Goal: Book appointment/travel/reservation

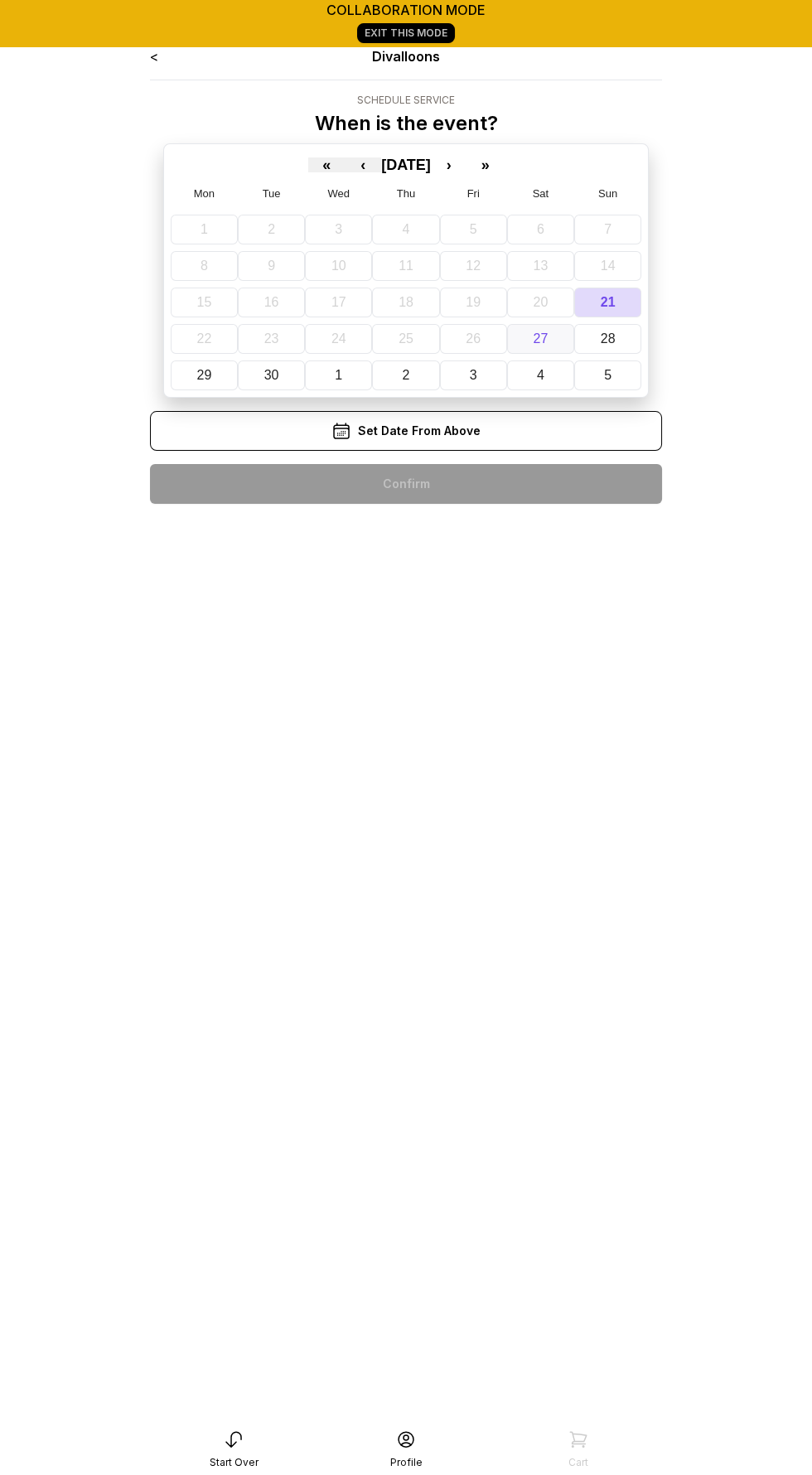
click at [525, 344] on button "27" at bounding box center [540, 338] width 67 height 30
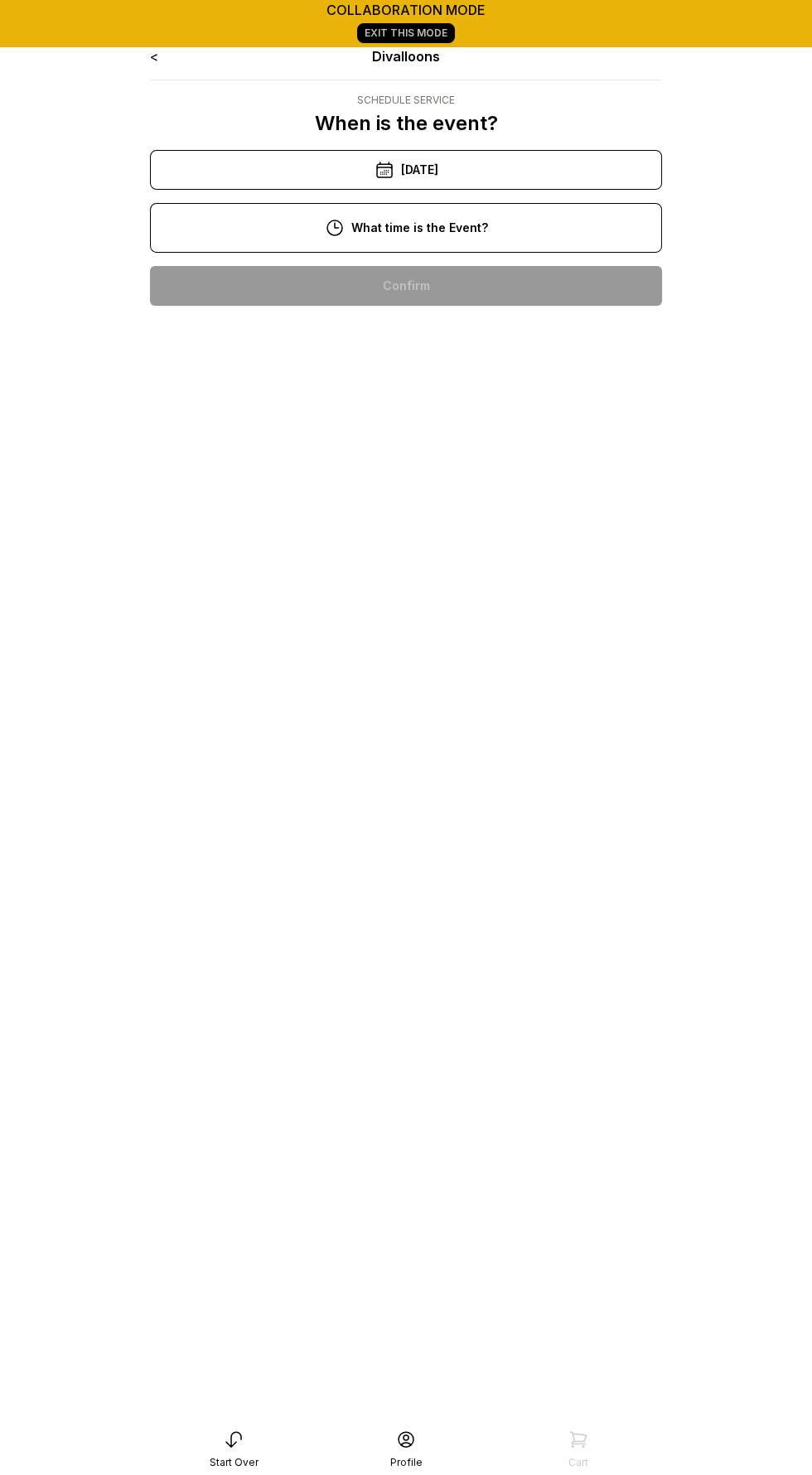
click at [462, 493] on div "2:00 pm" at bounding box center [406, 498] width 485 height 40
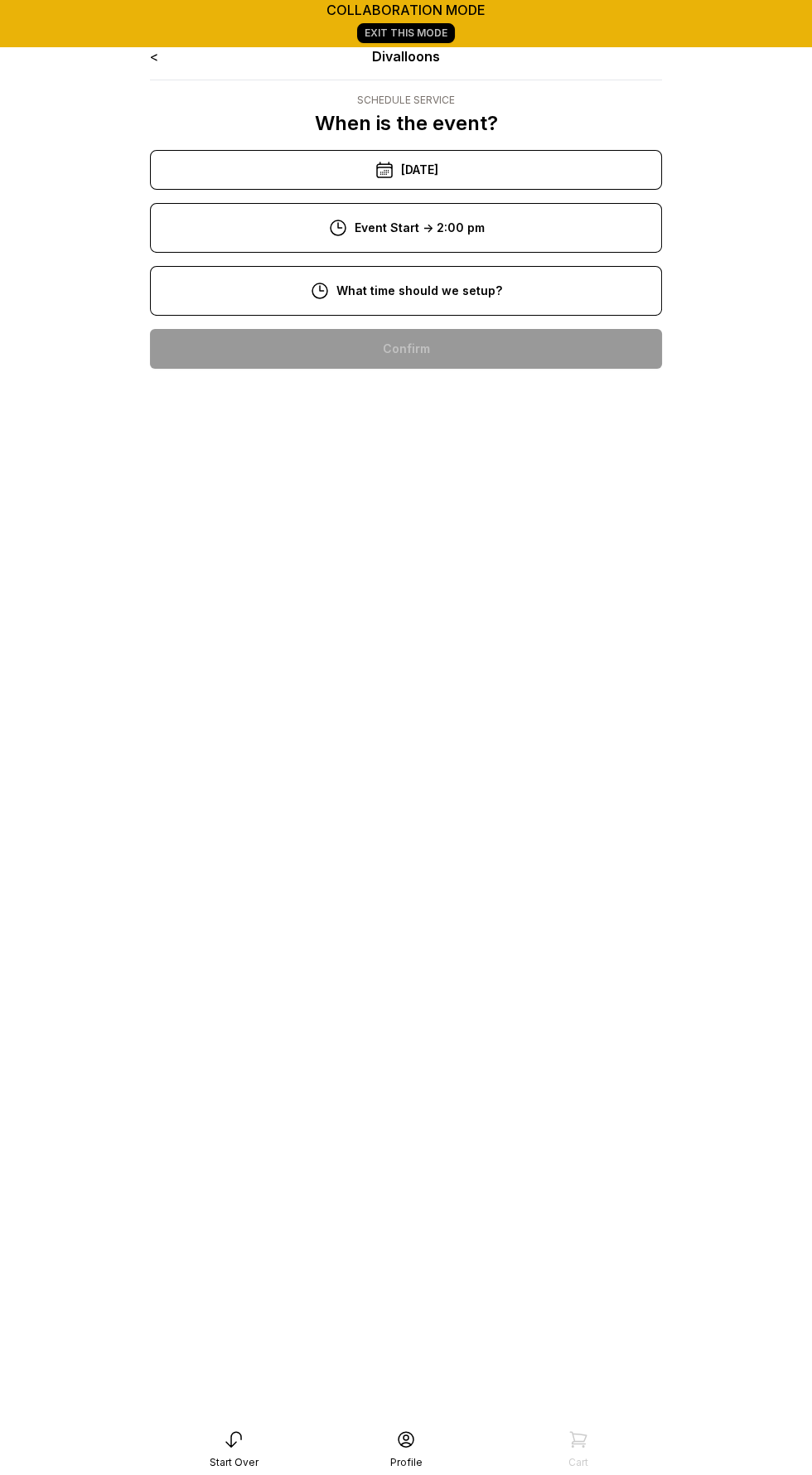
click at [463, 411] on div "9:00 am" at bounding box center [406, 401] width 485 height 40
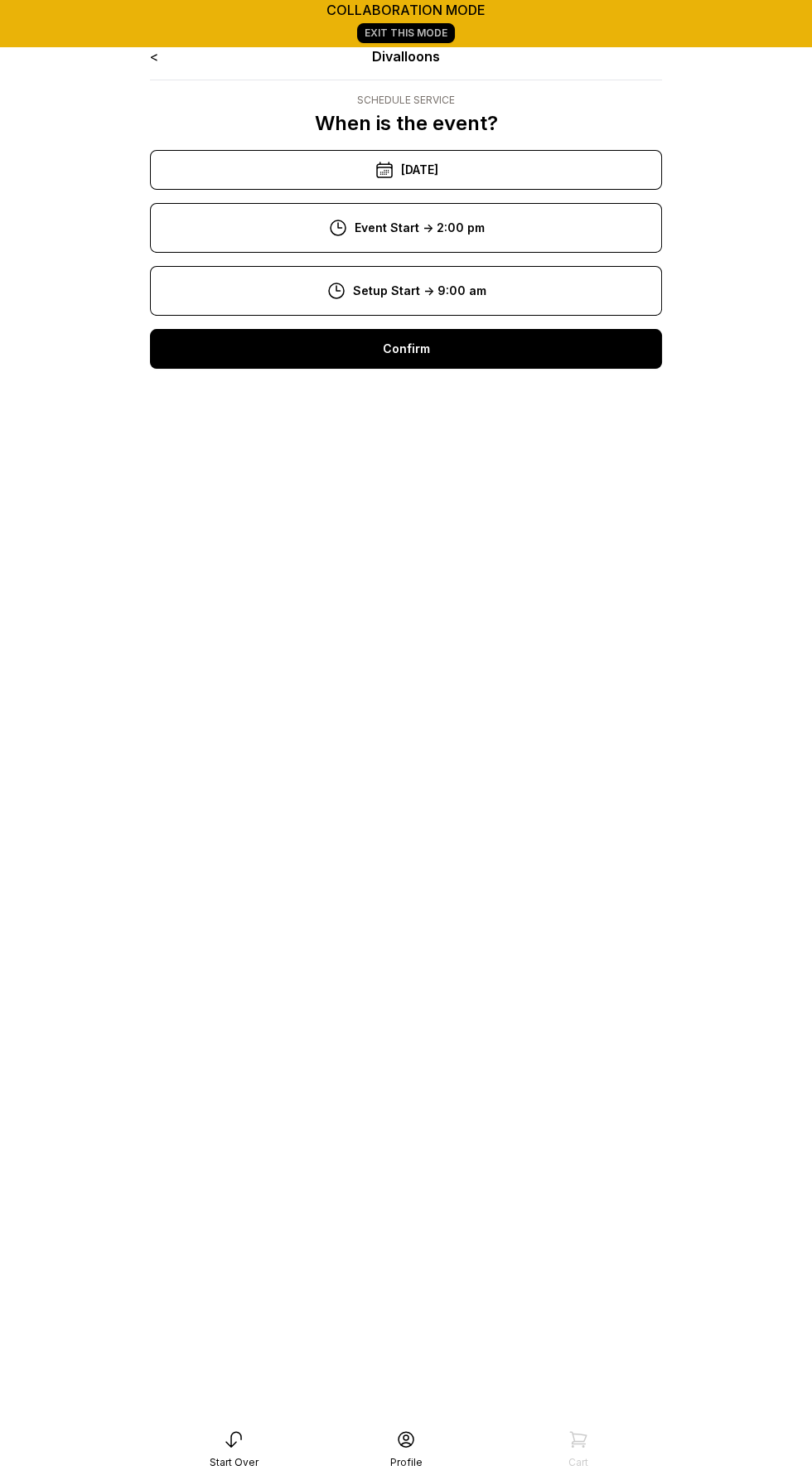
click at [450, 354] on div "Confirm" at bounding box center [406, 348] width 512 height 40
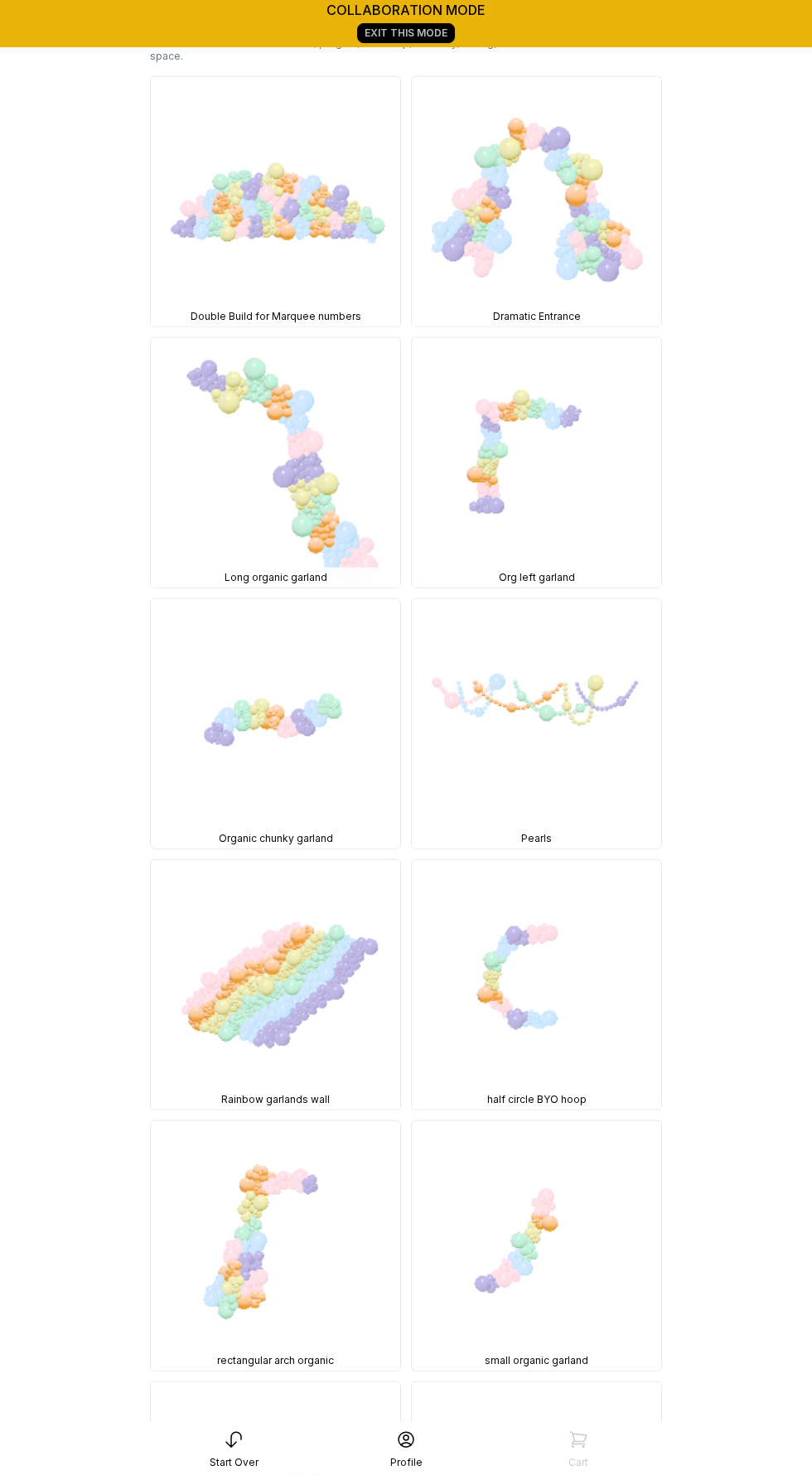
scroll to position [5200, 0]
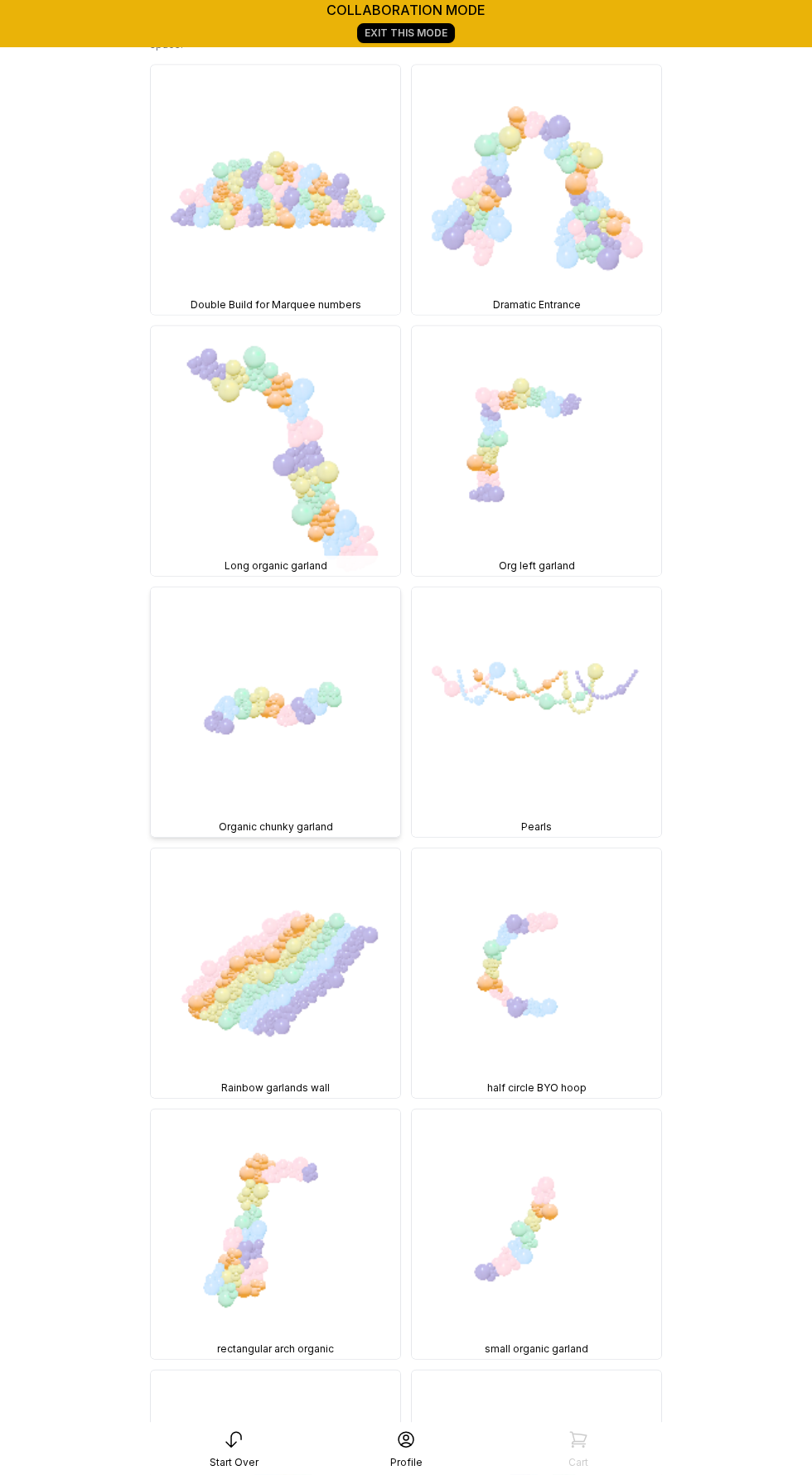
click at [277, 588] on img at bounding box center [276, 712] width 249 height 249
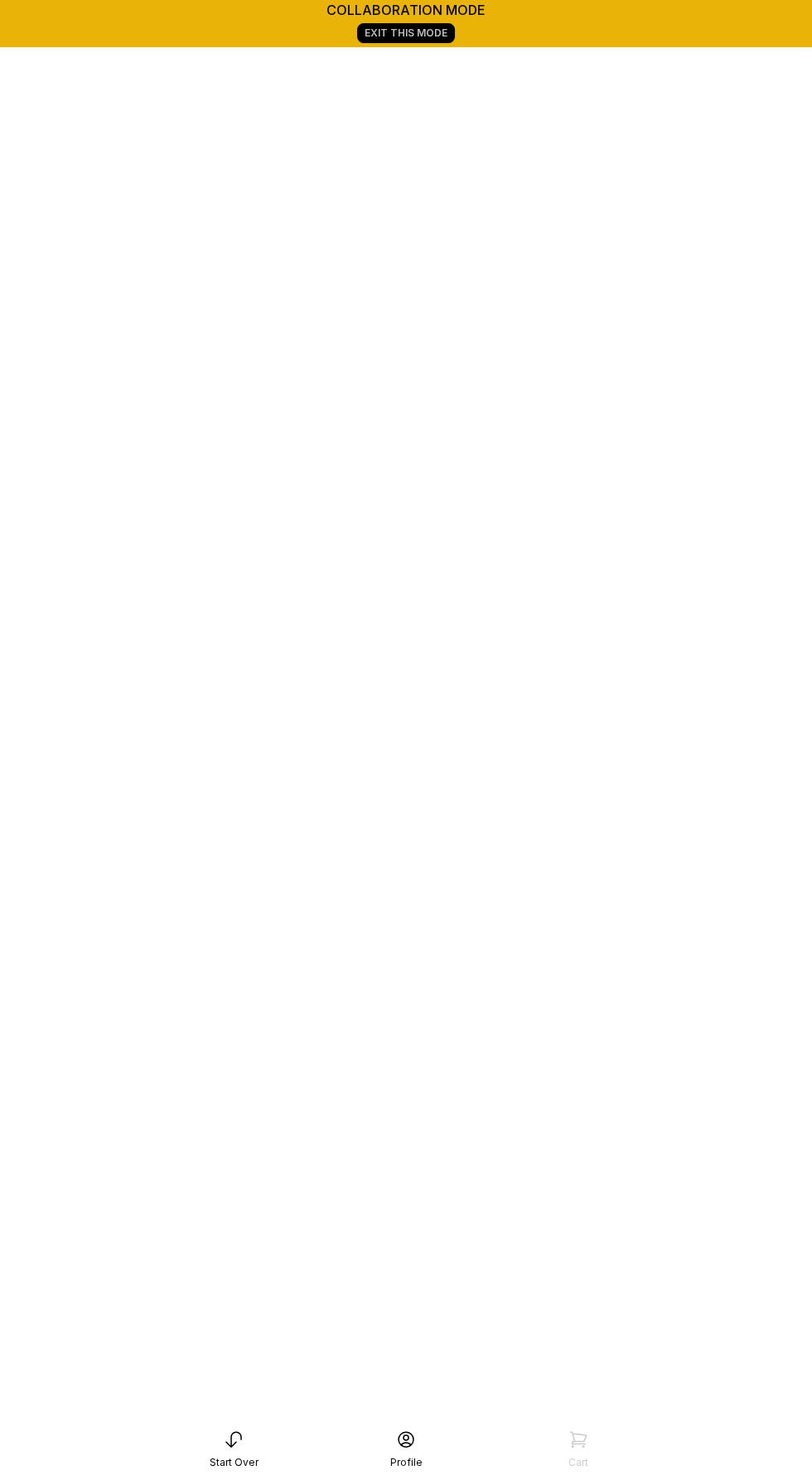
scroll to position [341, 0]
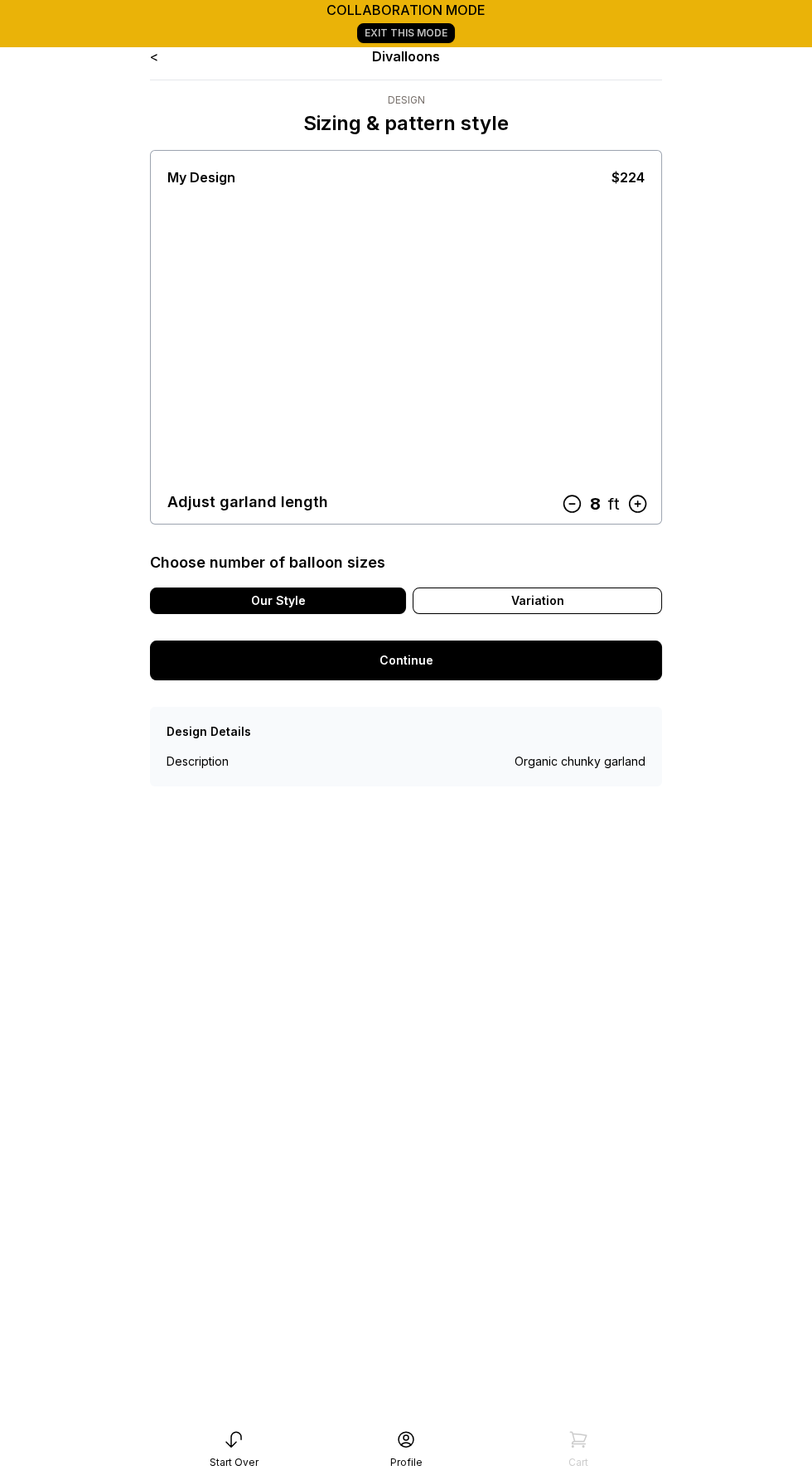
click at [628, 506] on icon at bounding box center [636, 503] width 21 height 21
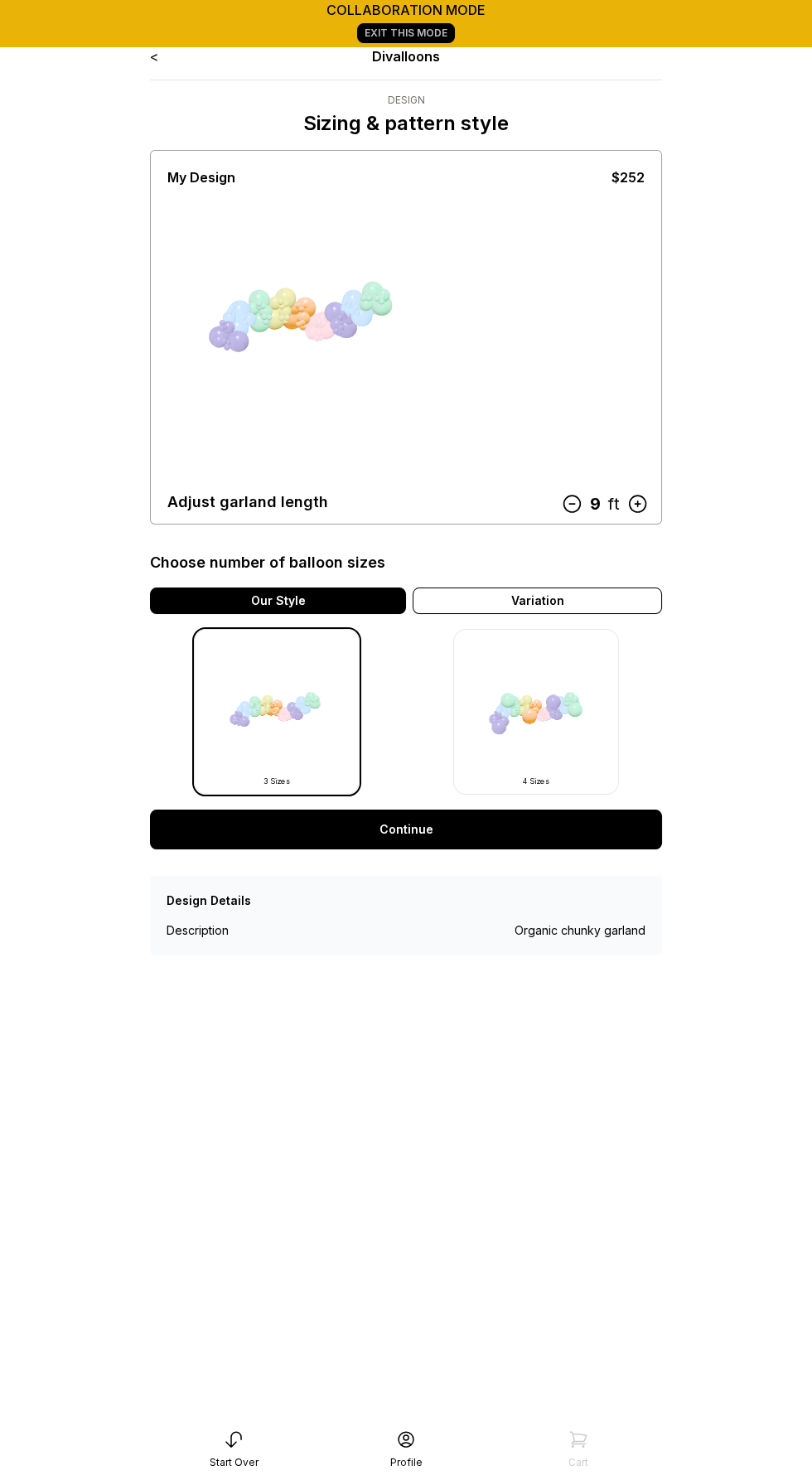
click at [568, 503] on icon at bounding box center [571, 503] width 21 height 21
click at [530, 707] on img at bounding box center [536, 711] width 166 height 166
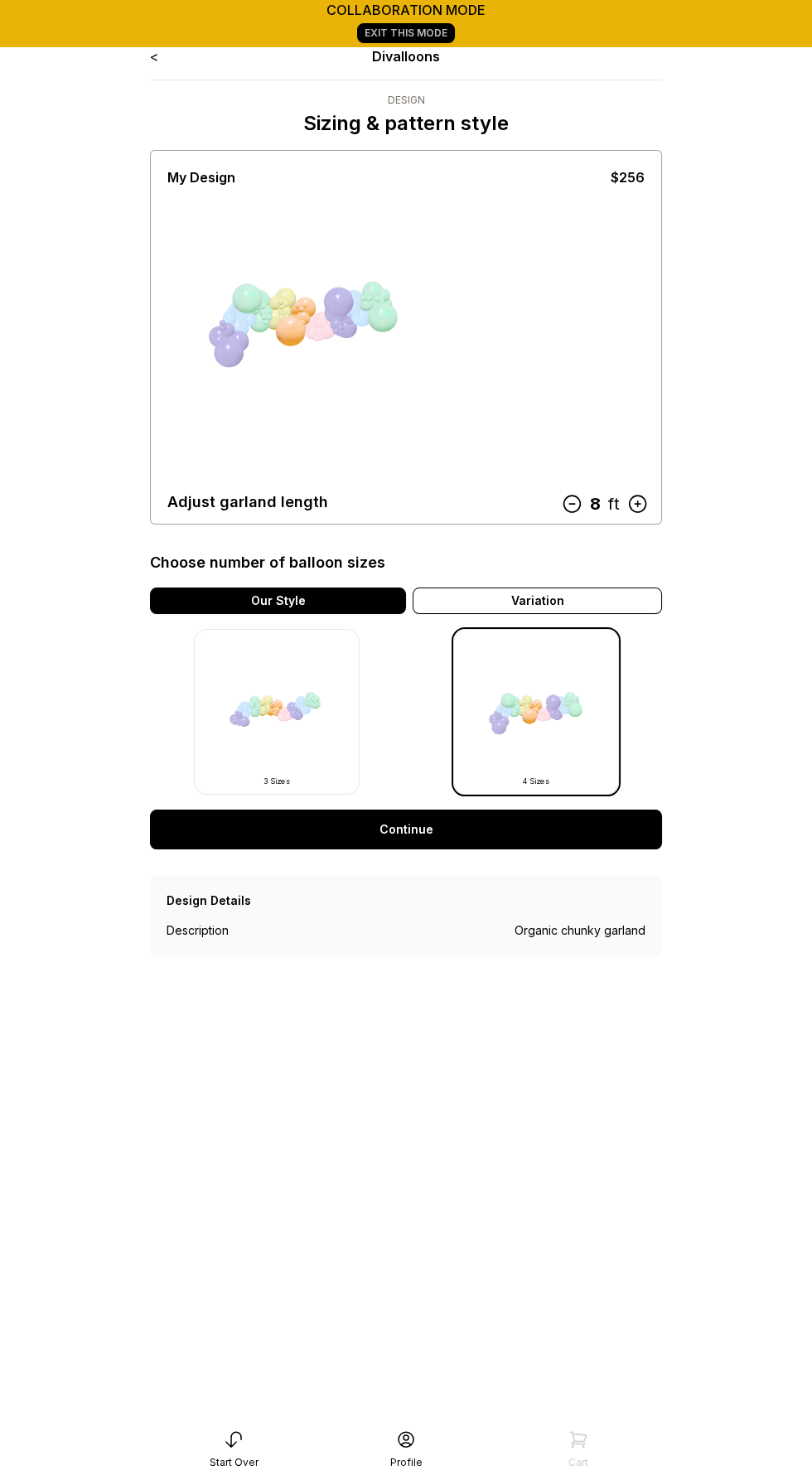
click at [307, 692] on img at bounding box center [277, 711] width 166 height 166
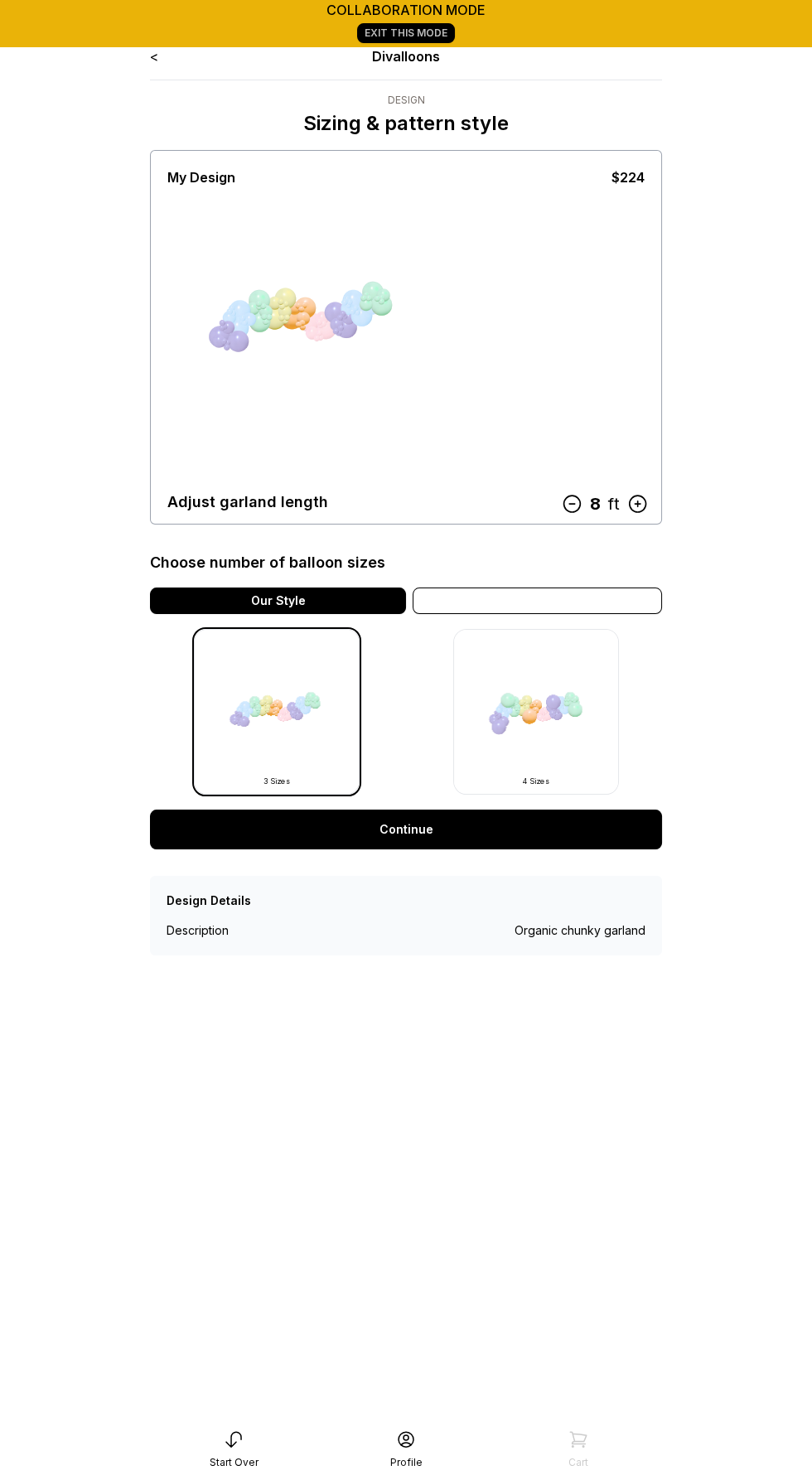
click at [537, 596] on div "Variation" at bounding box center [537, 600] width 249 height 26
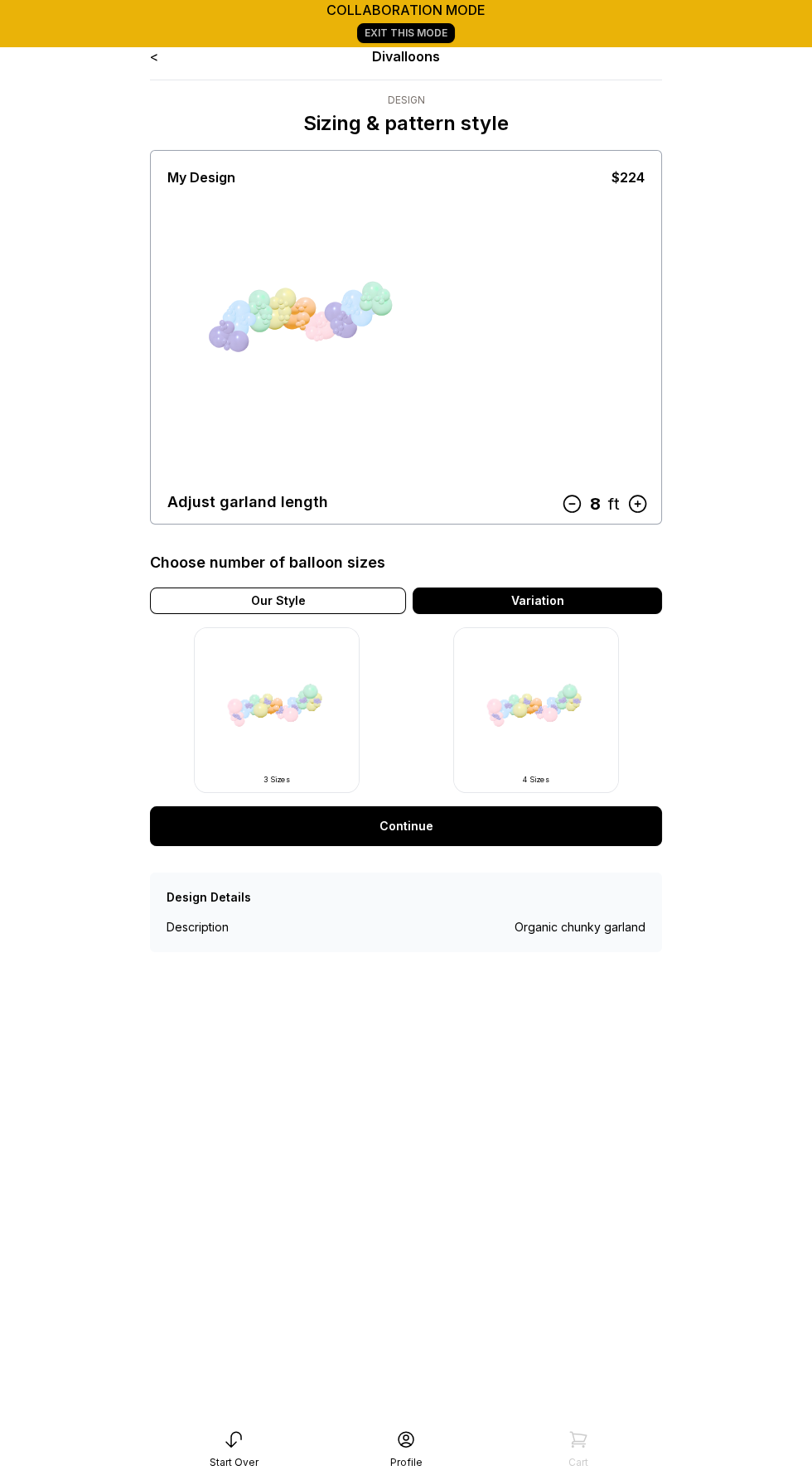
click at [272, 699] on img at bounding box center [277, 710] width 166 height 166
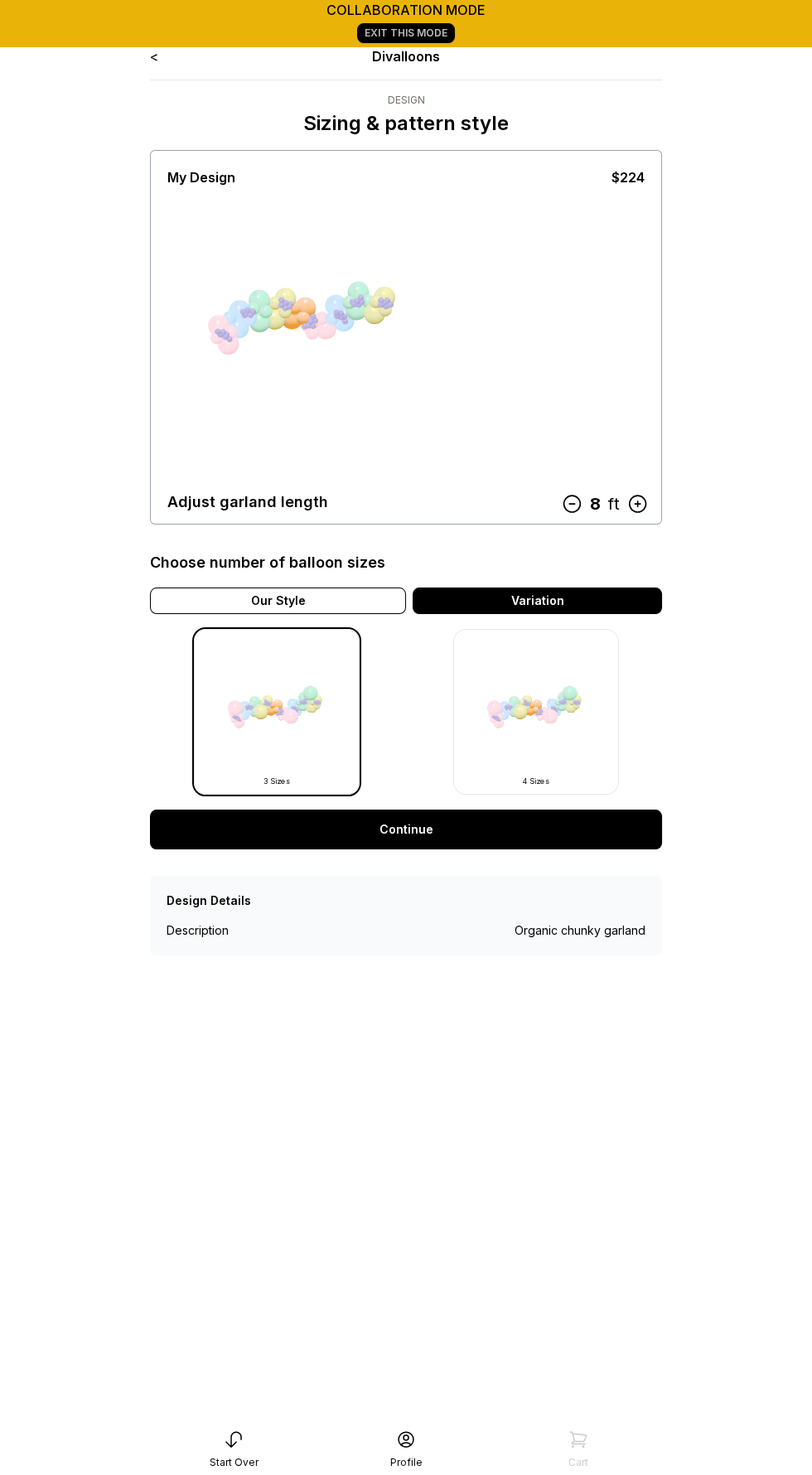
click at [307, 595] on div "Our Style" at bounding box center [278, 600] width 256 height 26
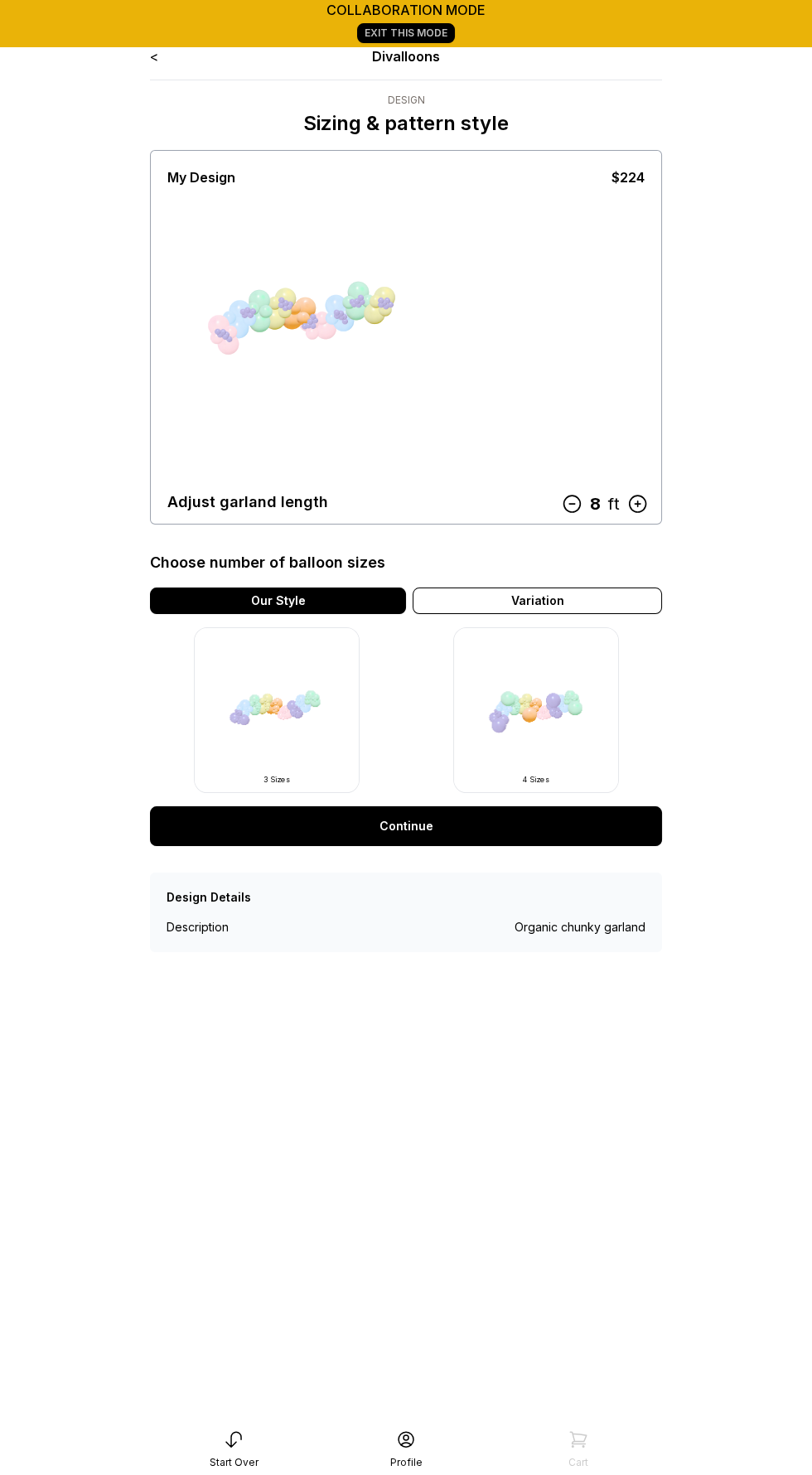
click at [272, 704] on img at bounding box center [277, 710] width 166 height 166
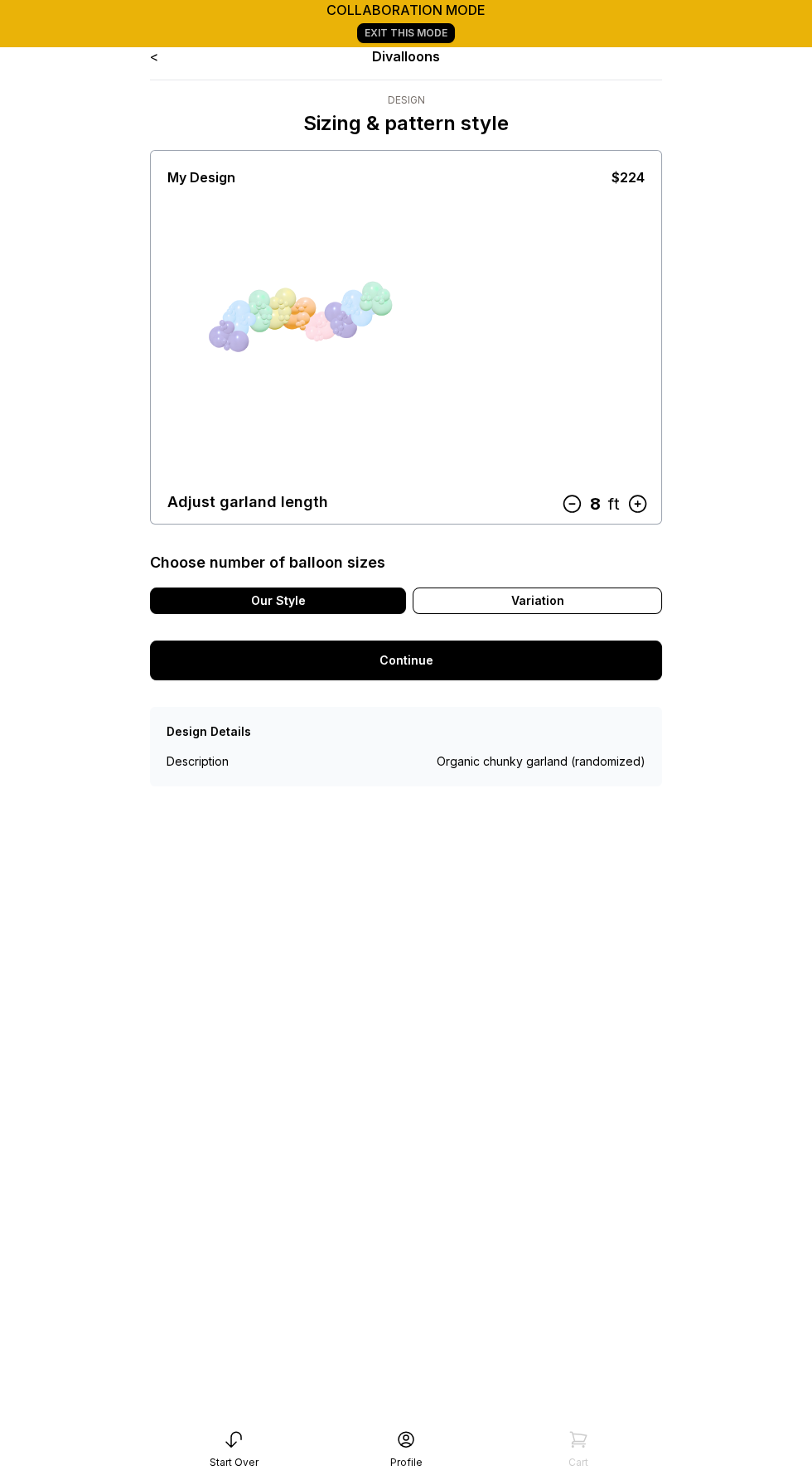
click at [633, 505] on icon at bounding box center [636, 503] width 21 height 21
click at [568, 506] on icon at bounding box center [571, 503] width 21 height 21
click at [393, 649] on link "Continue" at bounding box center [406, 660] width 512 height 40
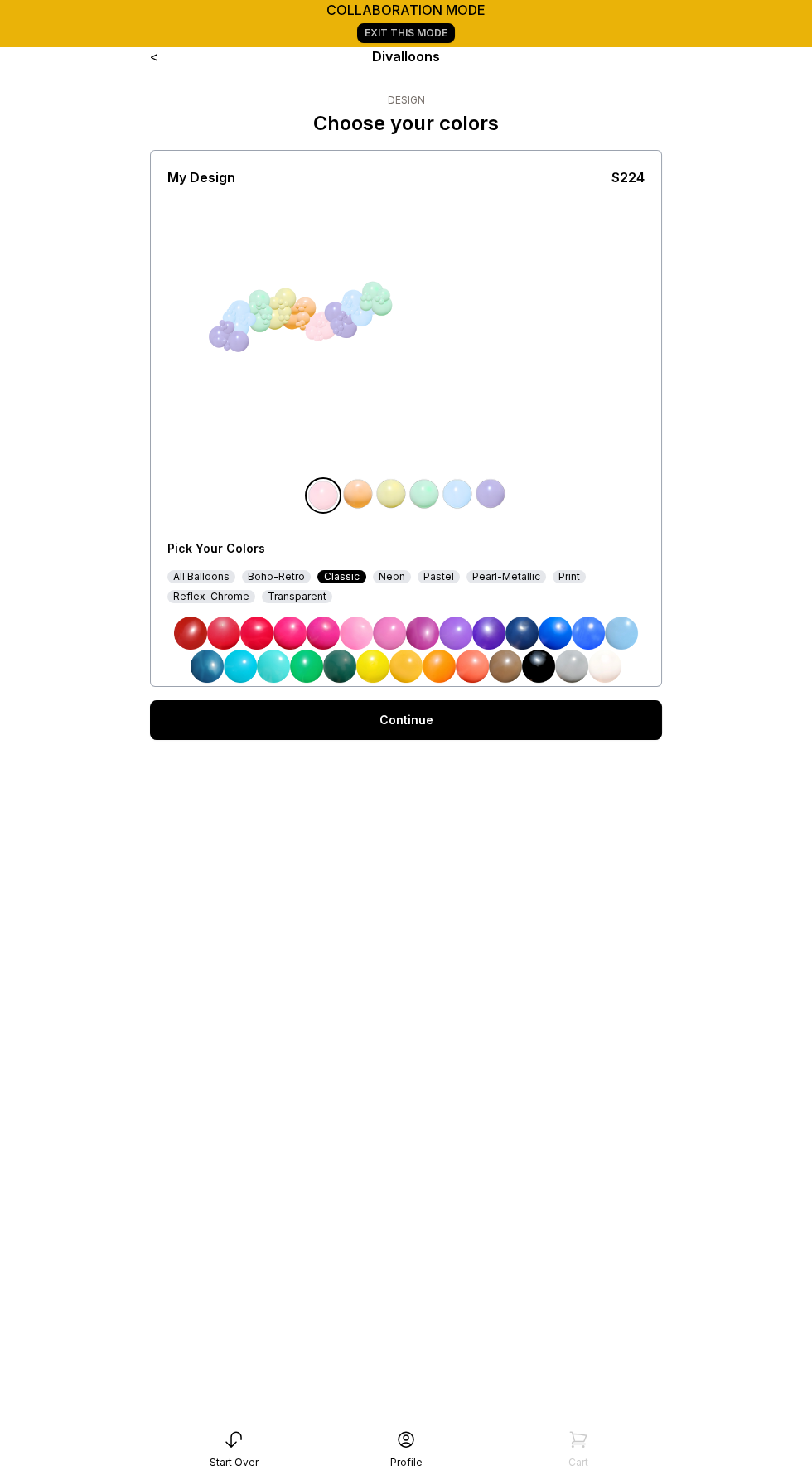
click at [492, 497] on img at bounding box center [490, 494] width 33 height 33
click at [191, 638] on img at bounding box center [190, 633] width 33 height 33
click at [224, 623] on img at bounding box center [224, 633] width 33 height 33
click at [258, 624] on img at bounding box center [256, 633] width 33 height 33
click at [225, 627] on img at bounding box center [224, 633] width 33 height 33
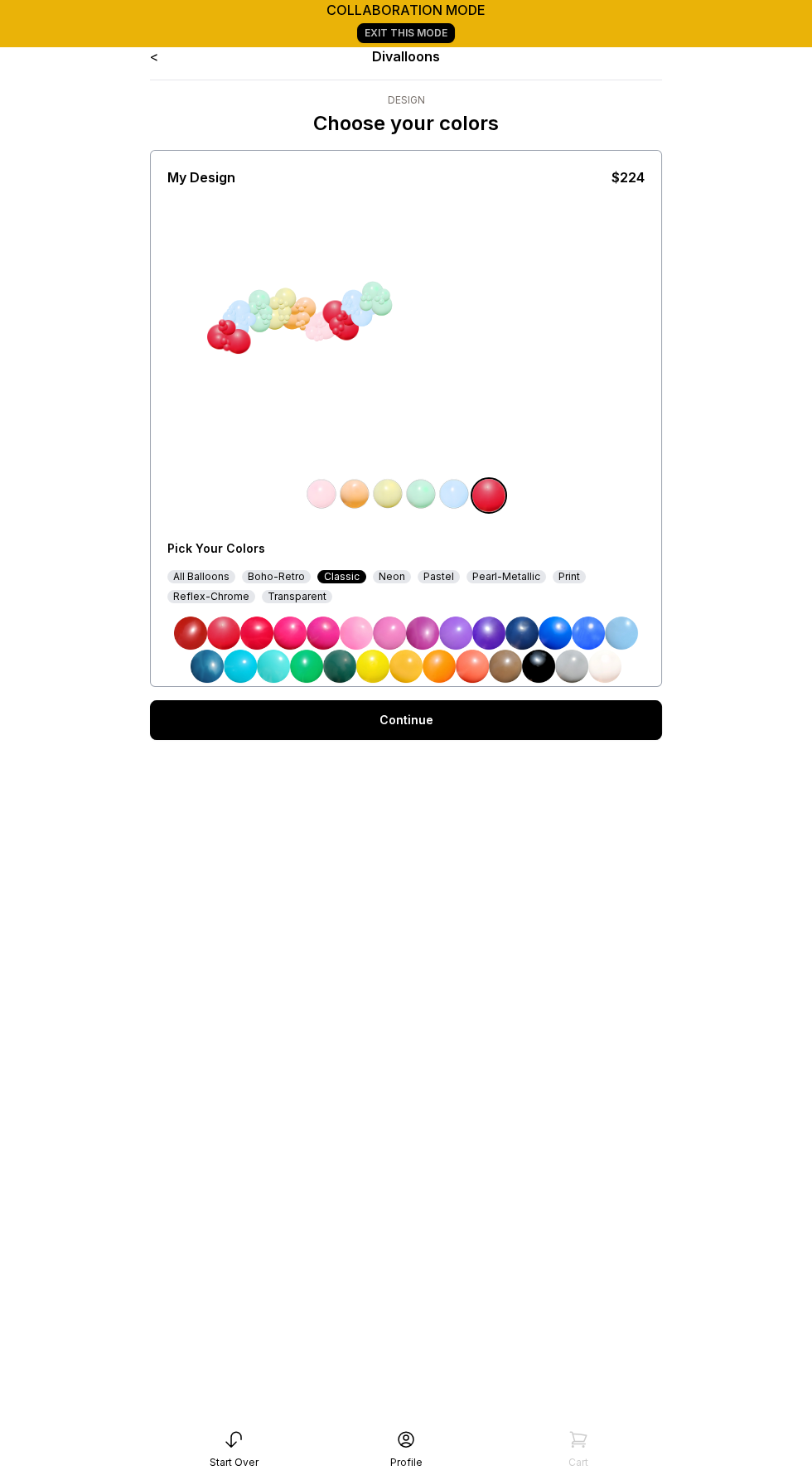
click at [227, 623] on img at bounding box center [224, 633] width 33 height 33
click at [452, 494] on img at bounding box center [453, 494] width 33 height 33
click at [435, 662] on img at bounding box center [439, 666] width 33 height 33
click at [424, 492] on img at bounding box center [420, 494] width 33 height 33
click at [355, 674] on img at bounding box center [339, 666] width 33 height 33
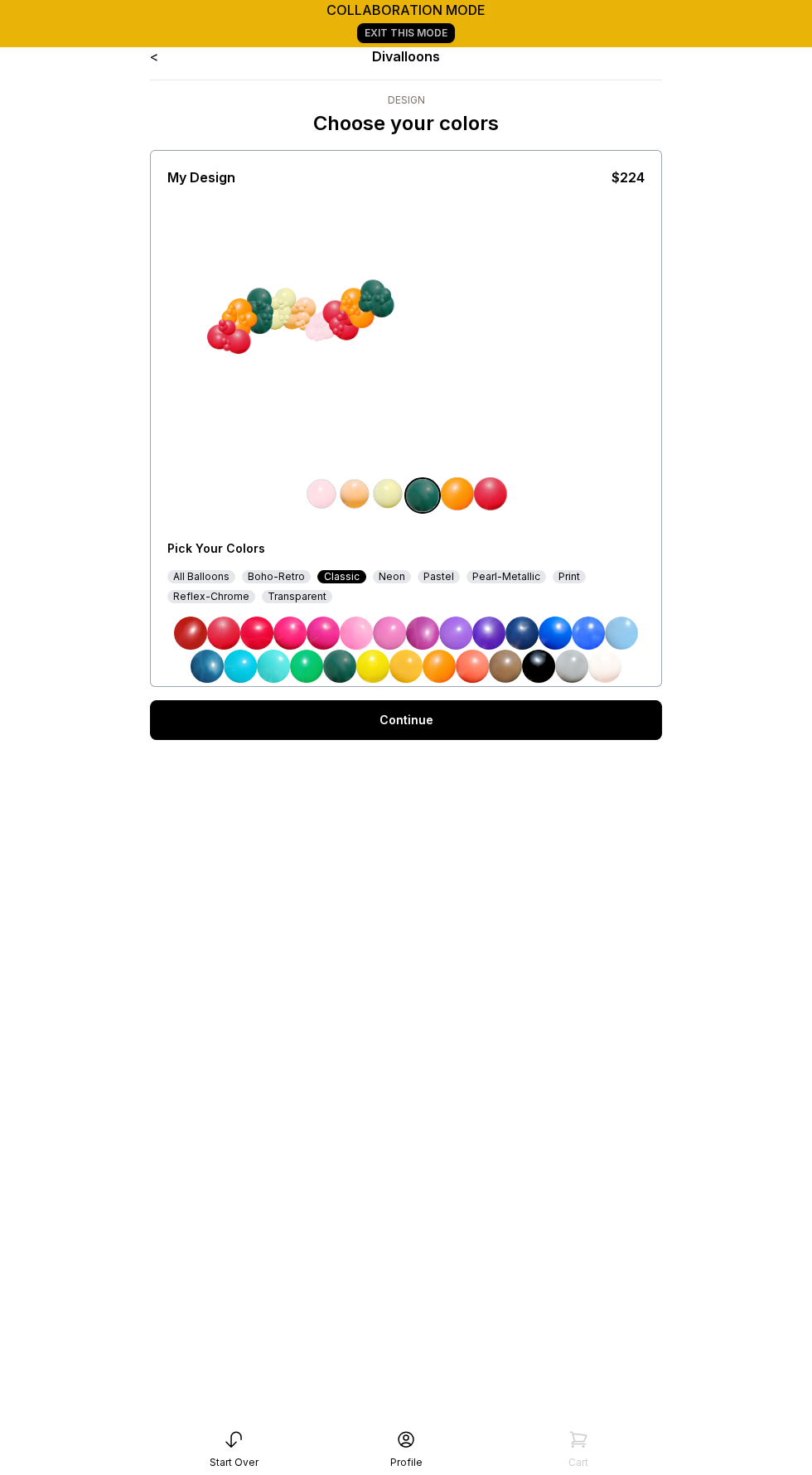
click at [369, 658] on img at bounding box center [372, 666] width 33 height 33
click at [383, 492] on img at bounding box center [388, 494] width 33 height 33
click at [337, 664] on img at bounding box center [339, 666] width 33 height 33
click at [208, 573] on div "All Balloons" at bounding box center [202, 577] width 68 height 14
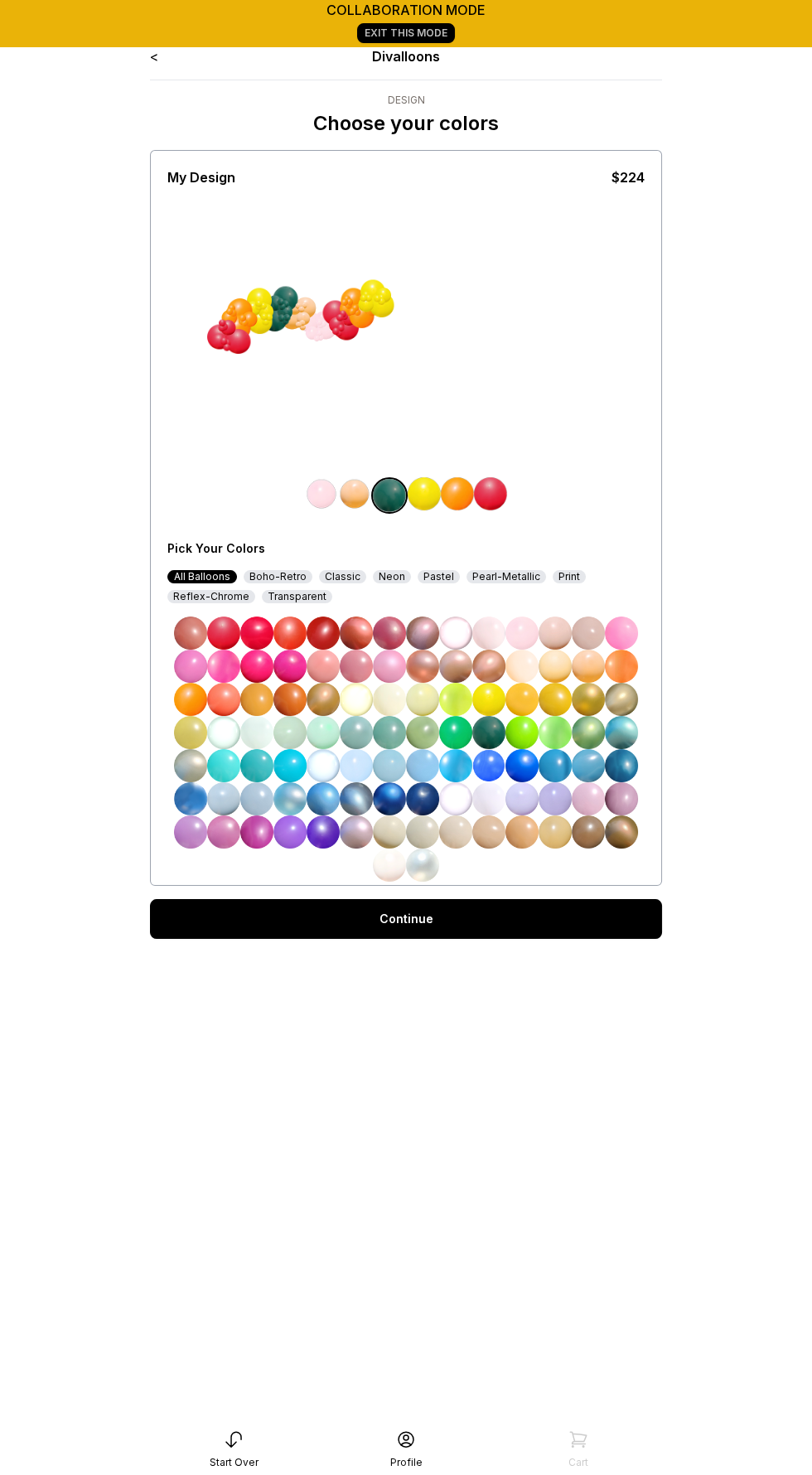
click at [384, 725] on img at bounding box center [389, 732] width 33 height 33
click at [483, 740] on img at bounding box center [488, 732] width 33 height 33
click at [419, 730] on img at bounding box center [422, 732] width 33 height 33
click at [389, 720] on img at bounding box center [389, 732] width 33 height 33
click at [347, 491] on img at bounding box center [354, 494] width 33 height 33
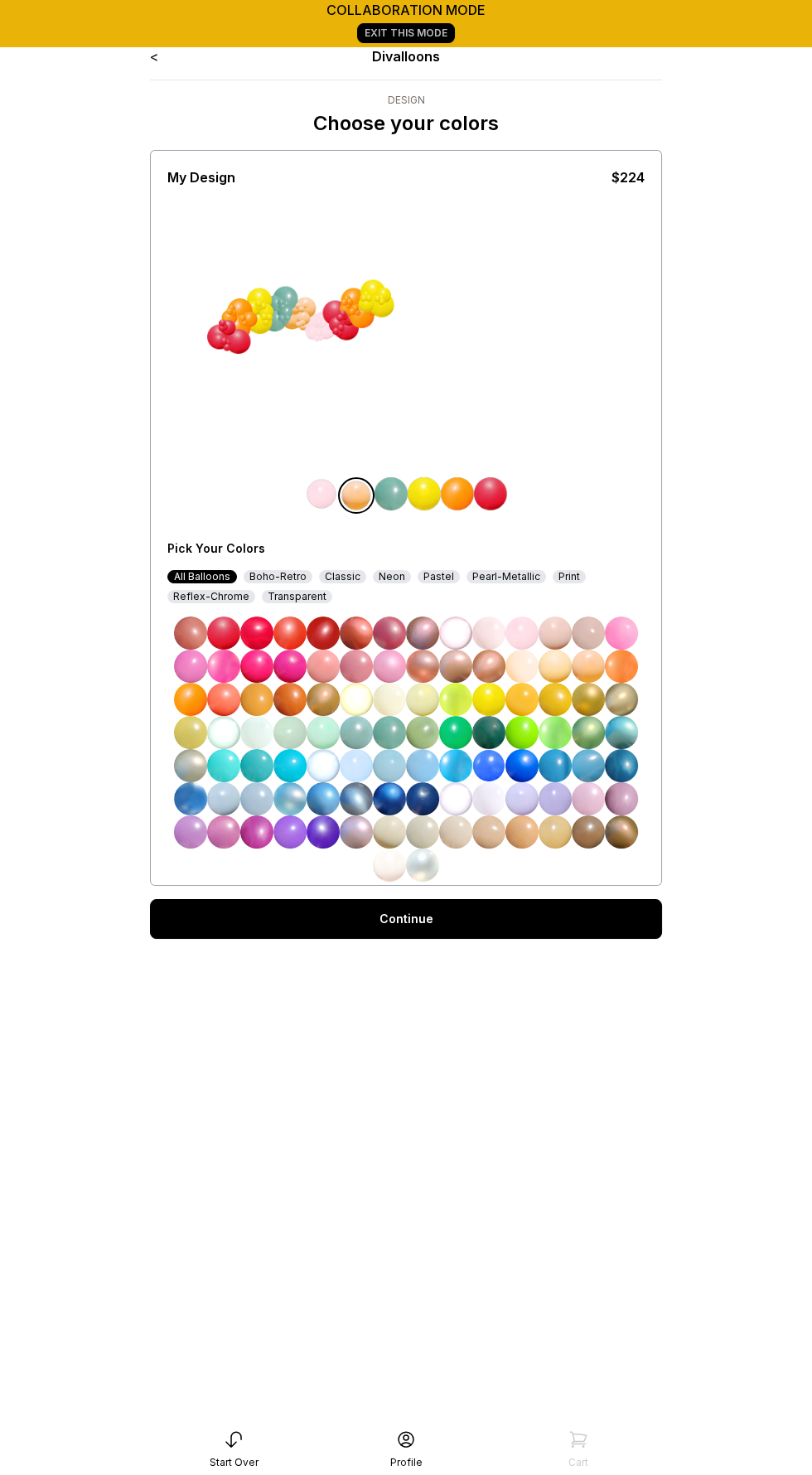
click at [516, 765] on img at bounding box center [522, 765] width 33 height 33
click at [385, 506] on img at bounding box center [390, 494] width 33 height 33
click at [521, 731] on img at bounding box center [522, 732] width 33 height 33
click at [318, 486] on img at bounding box center [321, 494] width 33 height 33
